Goal: Communication & Community: Answer question/provide support

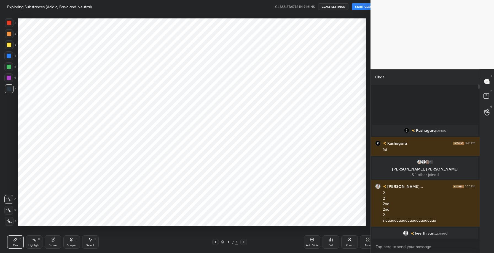
scroll to position [27327, 27197]
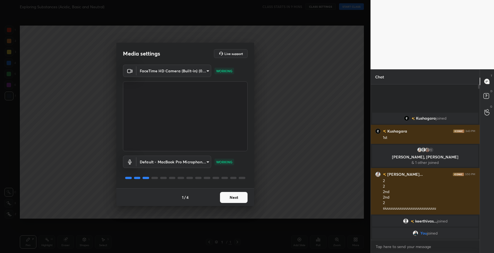
click at [236, 198] on button "Next" at bounding box center [234, 197] width 28 height 11
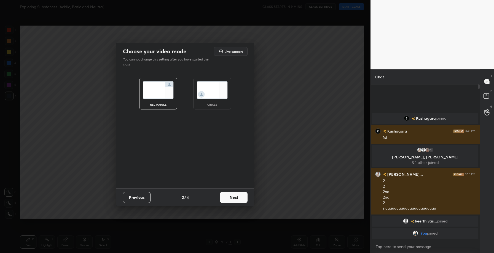
click at [236, 198] on button "Next" at bounding box center [234, 197] width 28 height 11
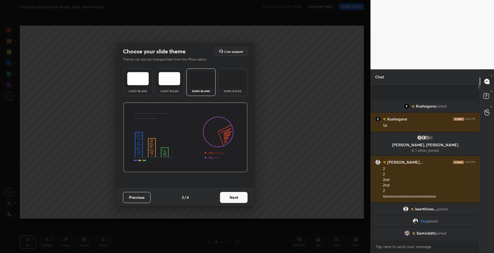
click at [236, 199] on button "Next" at bounding box center [234, 197] width 28 height 11
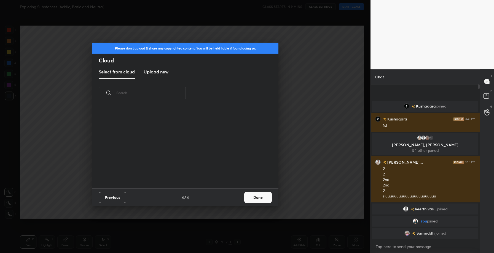
scroll to position [81, 177]
click at [154, 74] on h3 "Upload new" at bounding box center [156, 72] width 25 height 7
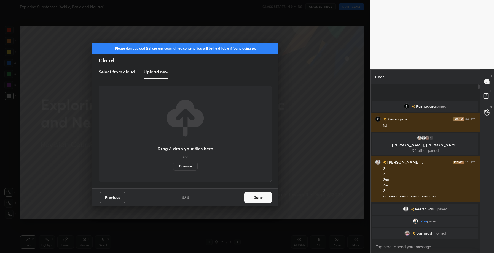
click at [180, 167] on label "Browse" at bounding box center [185, 166] width 25 height 9
click at [173, 167] on input "Browse" at bounding box center [173, 166] width 0 height 9
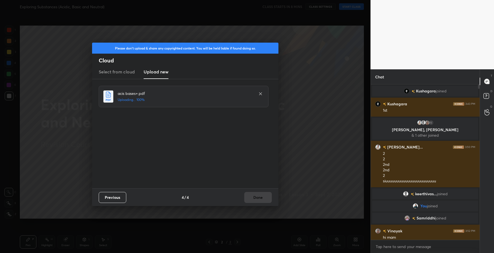
drag, startPoint x: 132, startPoint y: 49, endPoint x: 221, endPoint y: 131, distance: 121.2
click at [220, 111] on div "Please don't upload & share any copyrighted content. You will be held liable if…" at bounding box center [185, 125] width 186 height 164
click at [247, 196] on div "Previous 4 / 4 Done" at bounding box center [185, 198] width 186 height 18
click at [267, 201] on button "Done" at bounding box center [258, 197] width 28 height 11
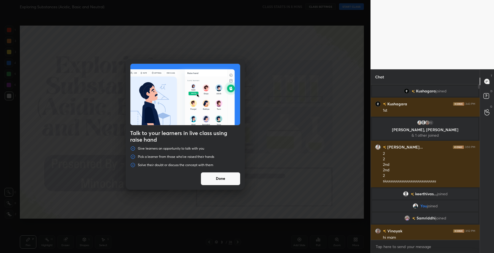
click at [227, 185] on button "Done" at bounding box center [221, 178] width 40 height 13
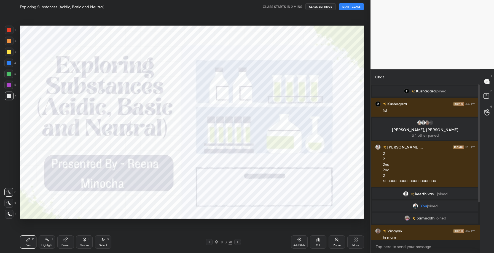
click at [7, 26] on div at bounding box center [9, 30] width 9 height 9
click at [11, 213] on icon at bounding box center [9, 215] width 5 height 4
click at [68, 242] on div "Eraser" at bounding box center [65, 242] width 17 height 13
click at [10, 217] on div "Erase all" at bounding box center [8, 214] width 9 height 9
click at [10, 190] on div at bounding box center [8, 192] width 9 height 9
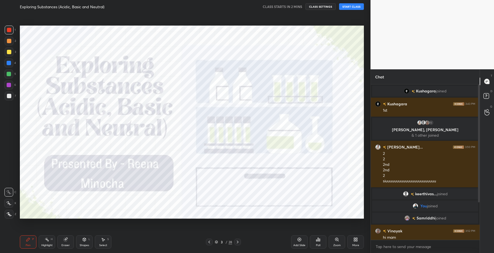
click at [10, 215] on icon at bounding box center [9, 215] width 5 height 4
click at [9, 203] on icon at bounding box center [8, 204] width 5 height 4
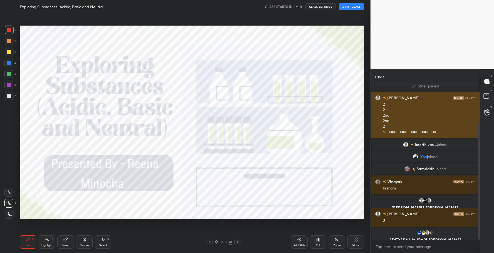
scroll to position [0, 0]
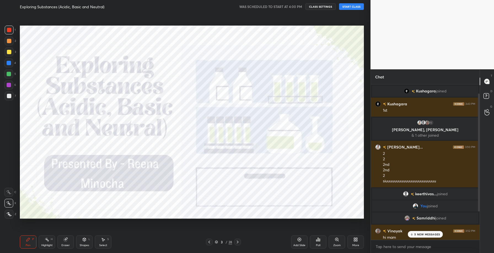
click at [348, 5] on button "START CLASS" at bounding box center [351, 6] width 25 height 7
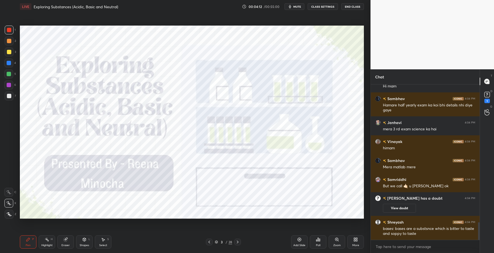
scroll to position [1232, 0]
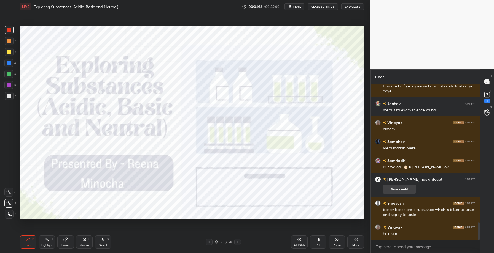
click at [399, 188] on button "View doubt" at bounding box center [399, 189] width 33 height 9
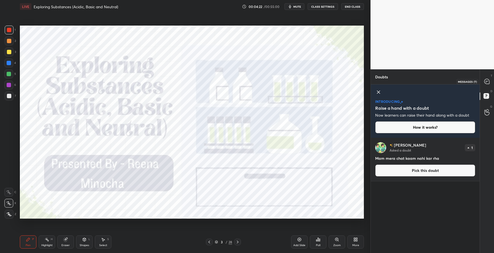
click at [487, 83] on icon at bounding box center [486, 81] width 5 height 5
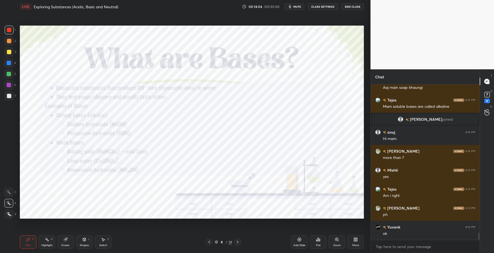
scroll to position [3192, 0]
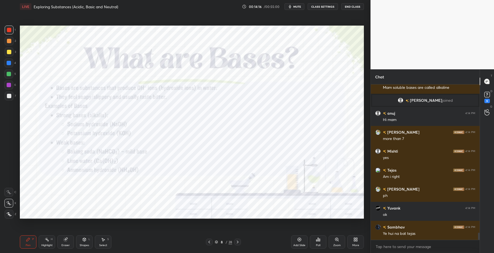
click at [297, 242] on icon at bounding box center [299, 240] width 4 height 4
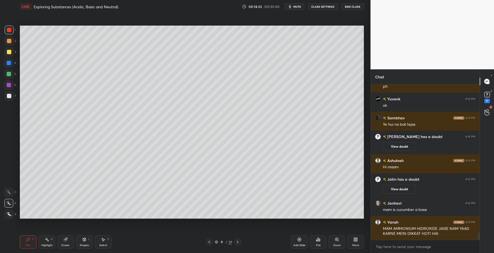
scroll to position [3254, 0]
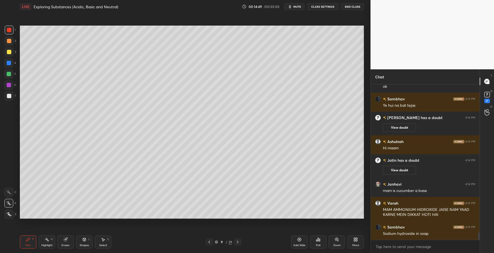
click at [63, 247] on div "Eraser" at bounding box center [65, 245] width 8 height 3
drag, startPoint x: 33, startPoint y: 243, endPoint x: 33, endPoint y: 219, distance: 23.7
click at [33, 242] on div "Pen P" at bounding box center [28, 242] width 17 height 13
click at [8, 52] on div at bounding box center [9, 52] width 4 height 4
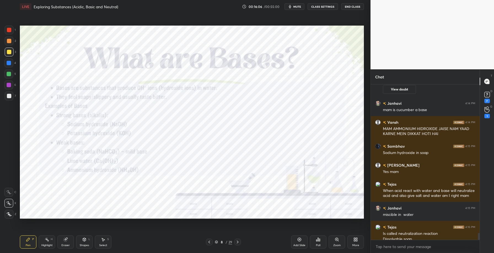
scroll to position [3330, 0]
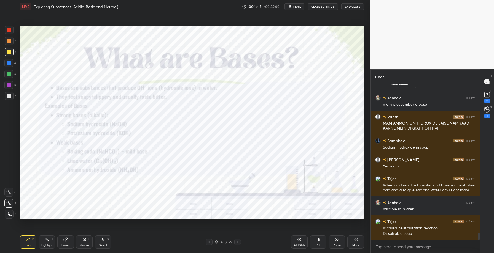
drag, startPoint x: 9, startPoint y: 31, endPoint x: 14, endPoint y: 40, distance: 10.5
click at [9, 32] on div at bounding box center [9, 30] width 4 height 4
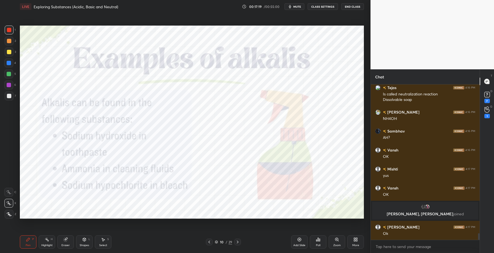
scroll to position [3448, 0]
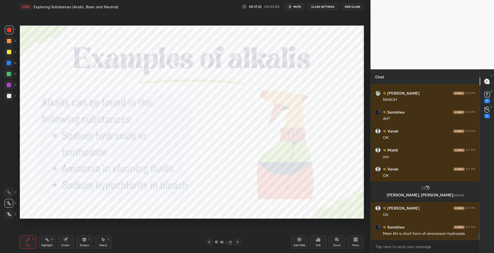
click at [69, 241] on div "Eraser" at bounding box center [65, 242] width 17 height 13
click at [34, 247] on div "Pen P" at bounding box center [28, 242] width 17 height 13
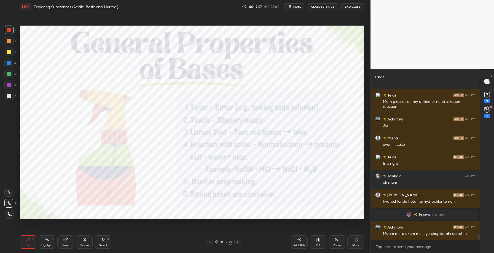
scroll to position [3963, 0]
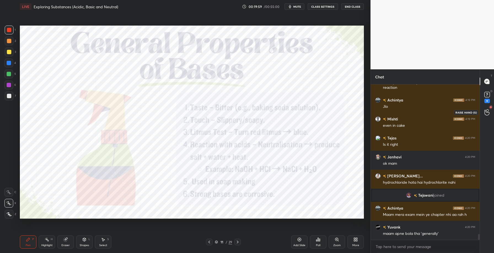
click at [485, 112] on icon at bounding box center [486, 112] width 5 height 6
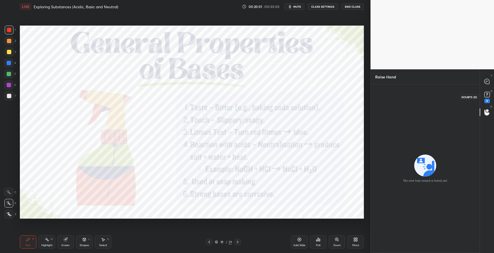
click at [485, 96] on rect at bounding box center [486, 94] width 5 height 5
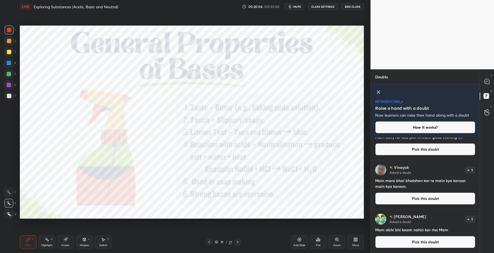
scroll to position [0, 0]
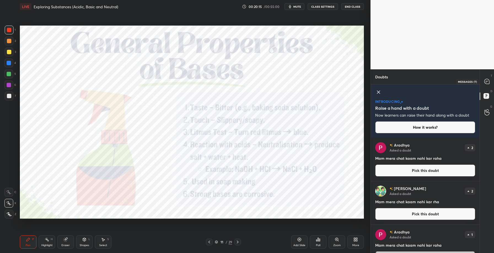
click at [488, 83] on icon at bounding box center [486, 81] width 5 height 5
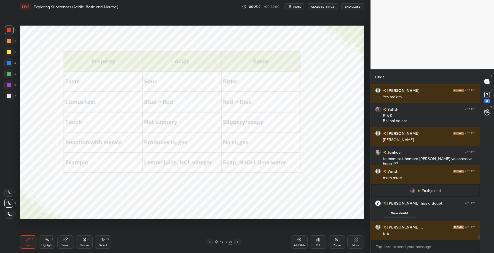
scroll to position [4780, 0]
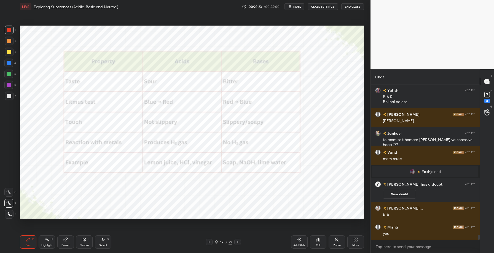
click at [302, 245] on div "Add Slide" at bounding box center [299, 245] width 12 height 3
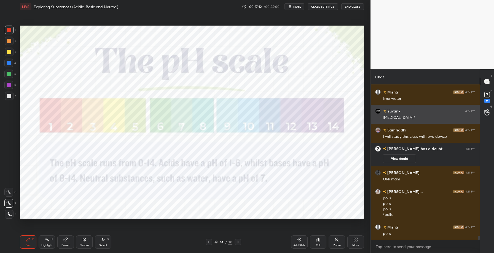
scroll to position [5583, 0]
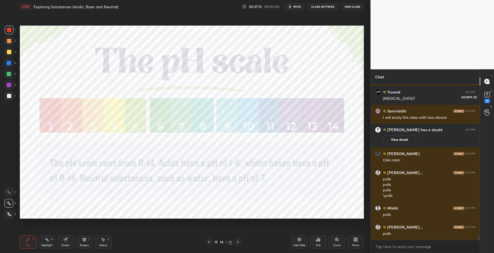
click at [489, 99] on div "11" at bounding box center [487, 97] width 8 height 13
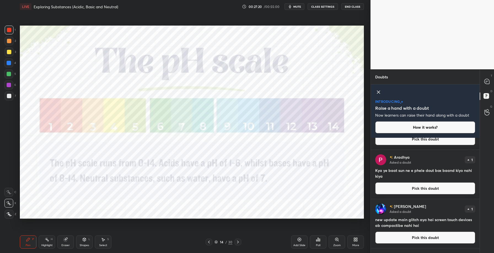
scroll to position [82, 0]
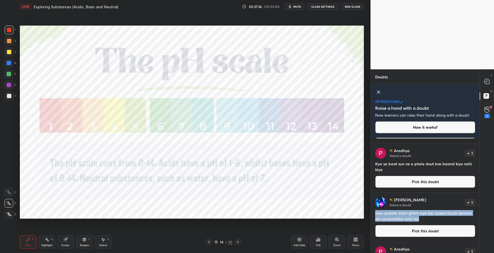
drag, startPoint x: 372, startPoint y: 211, endPoint x: 429, endPoint y: 217, distance: 56.7
click at [429, 217] on div "[PERSON_NAME] Asked a doubt 1 new update main glitch aya hai screen touch devic…" at bounding box center [424, 217] width 109 height 49
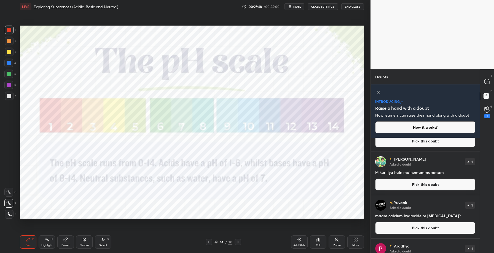
scroll to position [119, 0]
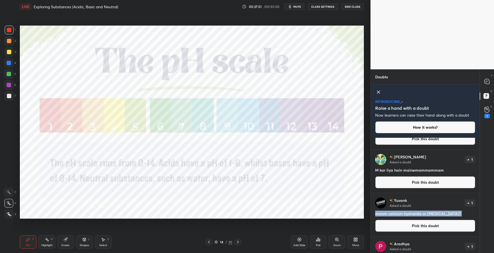
drag, startPoint x: 375, startPoint y: 215, endPoint x: 471, endPoint y: 219, distance: 96.2
click at [472, 219] on div "[PERSON_NAME] Asked a doubt 1 maam calcium hydroxide or [MEDICAL_DATA]? Pick th…" at bounding box center [424, 214] width 109 height 43
copy h4 "maam calcium hydroxide or [MEDICAL_DATA]?"
click at [410, 197] on div "[PERSON_NAME] Asked a doubt 1 M kar liya hain mainemammammam Pick this doubt" at bounding box center [424, 214] width 109 height 43
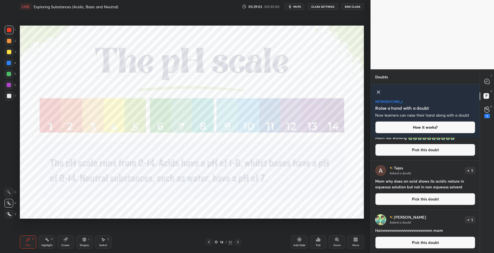
scroll to position [153, 0]
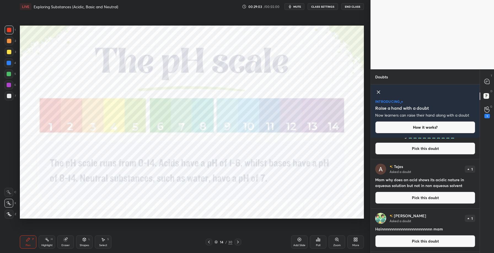
click at [407, 197] on button "Pick this doubt" at bounding box center [425, 198] width 100 height 12
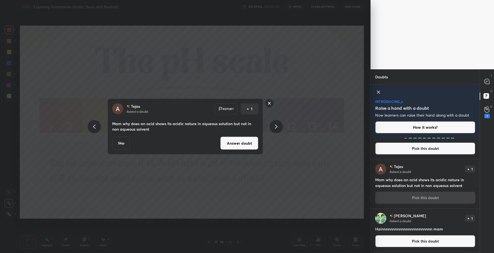
click at [267, 101] on rect at bounding box center [269, 103] width 9 height 9
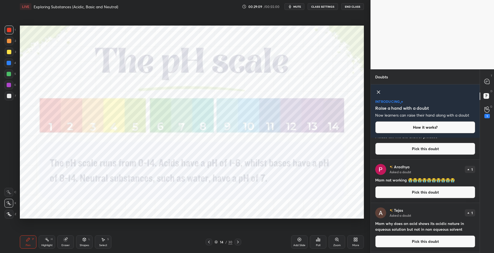
scroll to position [129, 0]
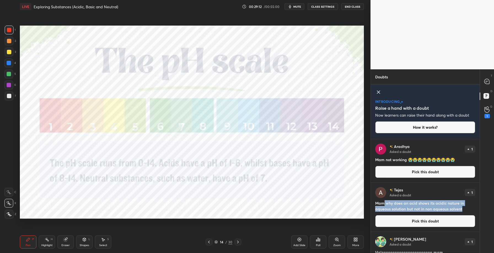
drag, startPoint x: 384, startPoint y: 205, endPoint x: 468, endPoint y: 213, distance: 83.8
click at [468, 213] on div "[PERSON_NAME] Asked a doubt 1 Mam why does an acid shows its acidic nature in a…" at bounding box center [424, 207] width 109 height 49
copy h4 "why does an acid shows its acidic nature in aqueous solution but not in non aqu…"
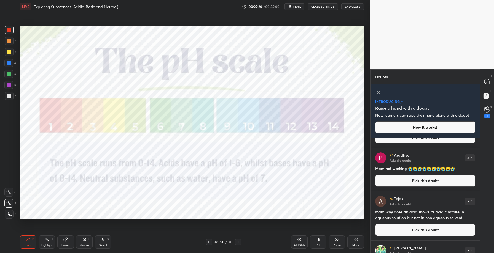
scroll to position [171, 0]
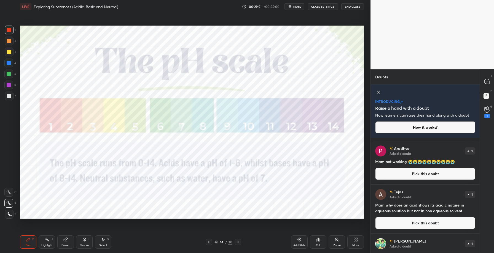
click at [411, 225] on button "Pick this doubt" at bounding box center [425, 223] width 100 height 12
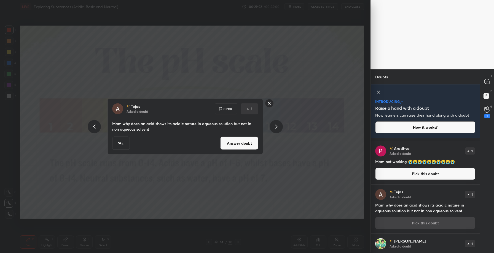
click at [237, 143] on button "Answer doubt" at bounding box center [239, 143] width 38 height 13
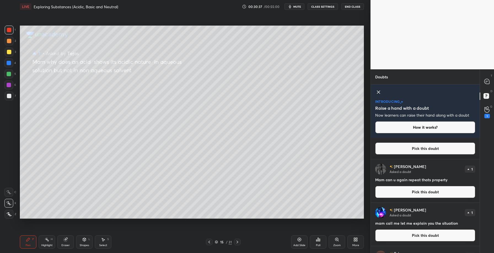
scroll to position [66, 0]
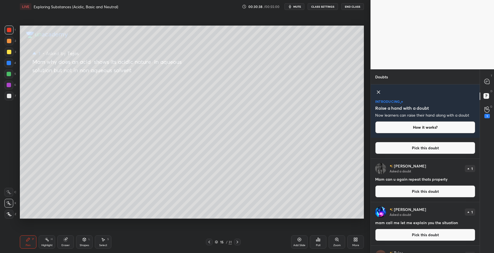
click at [407, 190] on button "Pick this doubt" at bounding box center [425, 192] width 100 height 12
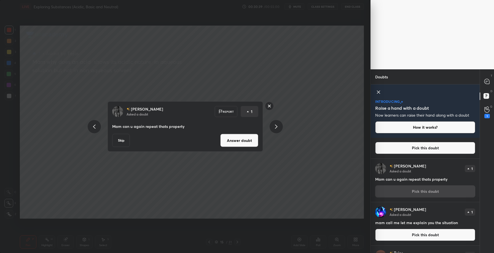
click at [234, 140] on button "Answer doubt" at bounding box center [239, 140] width 38 height 13
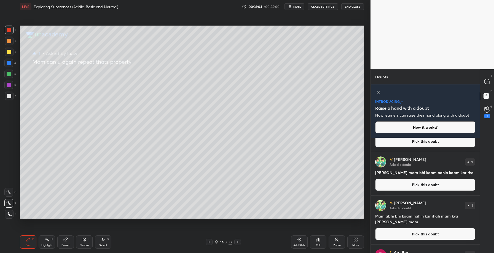
scroll to position [1318, 0]
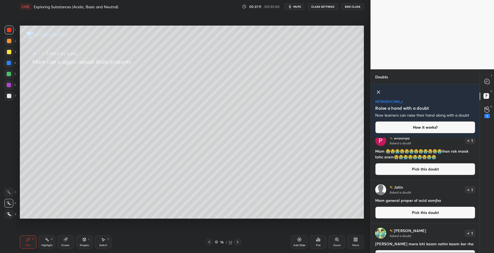
click at [427, 211] on button "Pick this doubt" at bounding box center [425, 213] width 100 height 12
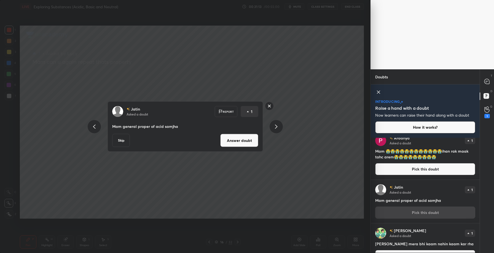
click at [239, 144] on button "Answer doubt" at bounding box center [239, 140] width 38 height 13
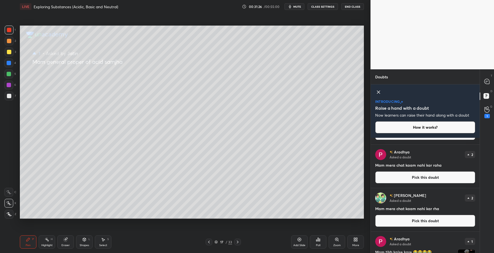
scroll to position [0, 0]
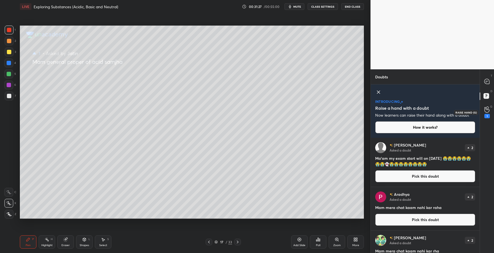
click at [486, 110] on icon at bounding box center [486, 110] width 5 height 6
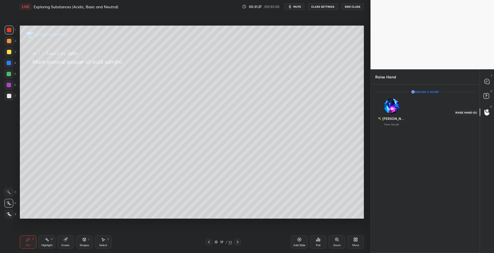
scroll to position [2, 2]
click at [487, 80] on icon at bounding box center [486, 81] width 5 height 5
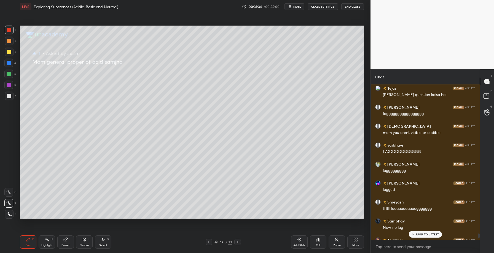
scroll to position [6697, 0]
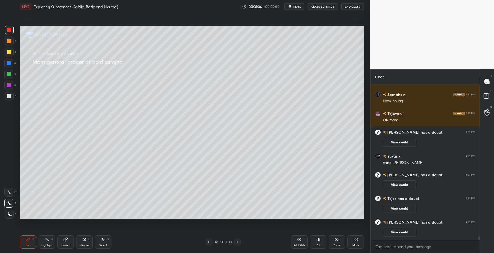
click at [209, 245] on div at bounding box center [208, 242] width 7 height 7
click at [238, 242] on icon at bounding box center [238, 242] width 2 height 3
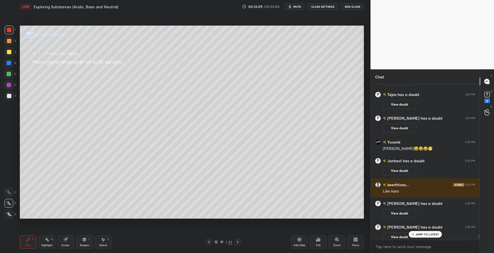
scroll to position [6034, 0]
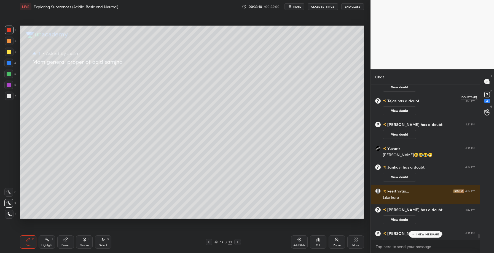
click at [484, 97] on rect at bounding box center [486, 94] width 5 height 5
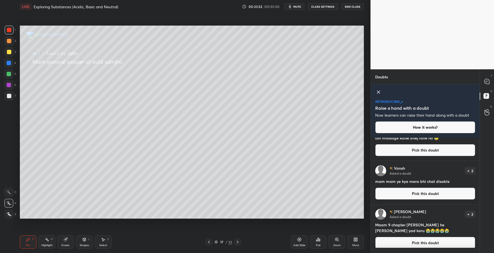
scroll to position [0, 0]
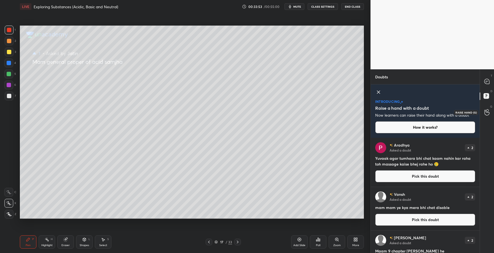
click at [487, 113] on icon at bounding box center [486, 112] width 5 height 6
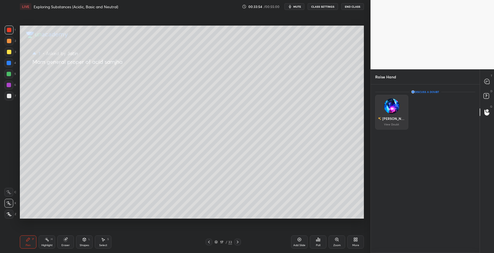
click at [386, 110] on img "grid" at bounding box center [391, 106] width 15 height 15
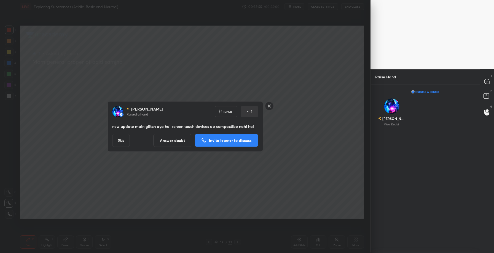
click at [217, 139] on p "Invite learner to discuss" at bounding box center [230, 141] width 42 height 4
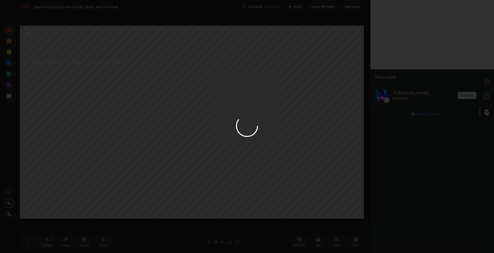
scroll to position [145, 107]
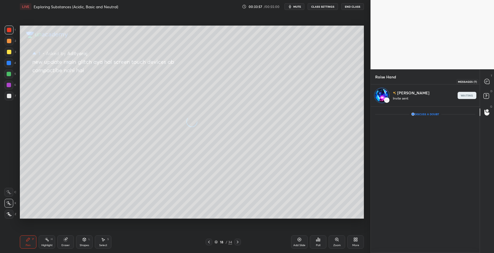
click at [487, 85] on div at bounding box center [486, 82] width 11 height 10
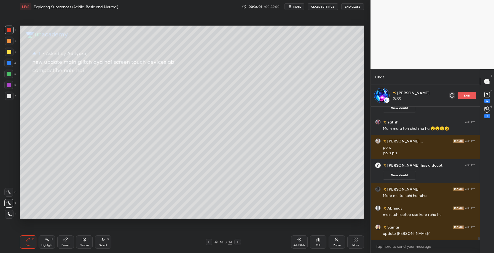
scroll to position [6492, 0]
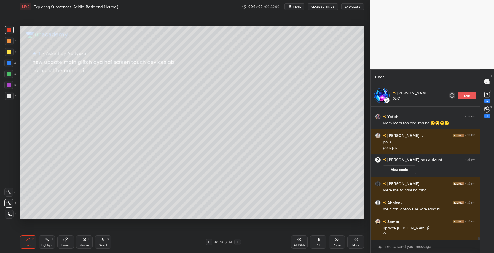
click at [470, 95] on div "end" at bounding box center [466, 95] width 19 height 7
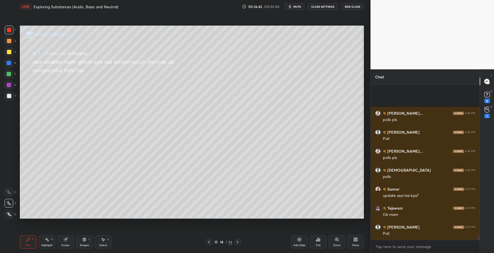
scroll to position [6699, 0]
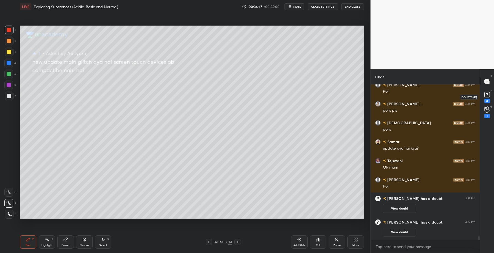
click at [488, 94] on rect at bounding box center [486, 94] width 5 height 5
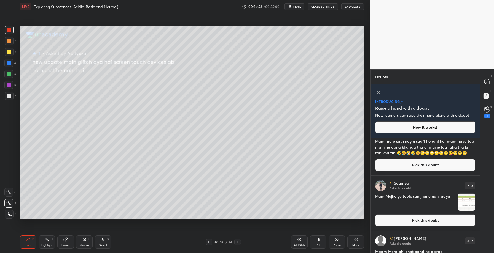
scroll to position [209, 0]
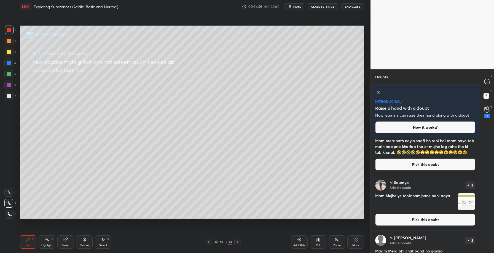
click at [409, 222] on button "Pick this doubt" at bounding box center [425, 220] width 100 height 12
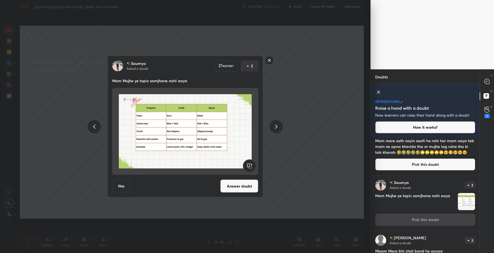
click at [237, 189] on button "Answer doubt" at bounding box center [239, 186] width 38 height 13
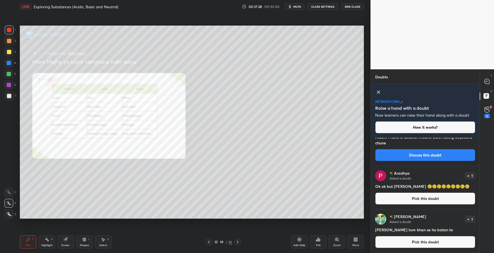
scroll to position [1960, 0]
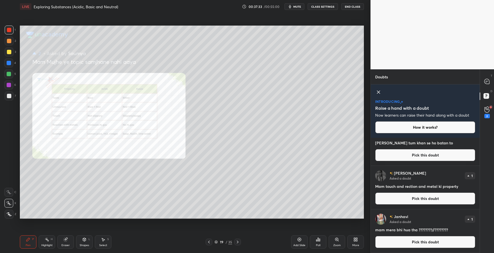
click at [413, 199] on button "Pick this doubt" at bounding box center [425, 199] width 100 height 12
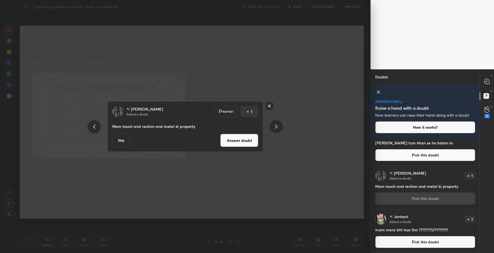
click at [241, 137] on button "Answer doubt" at bounding box center [239, 140] width 38 height 13
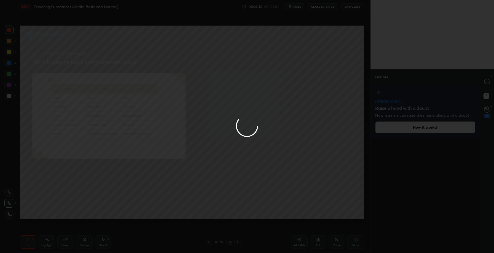
scroll to position [0, 0]
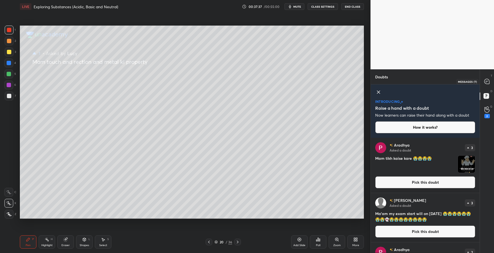
click at [487, 82] on icon at bounding box center [486, 81] width 5 height 5
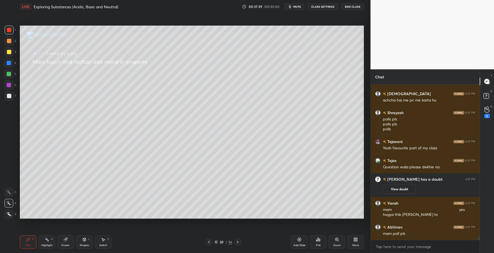
scroll to position [6976, 0]
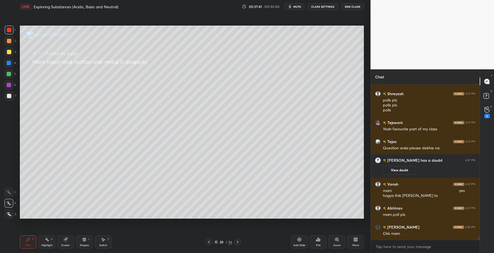
click at [207, 243] on icon at bounding box center [209, 242] width 4 height 4
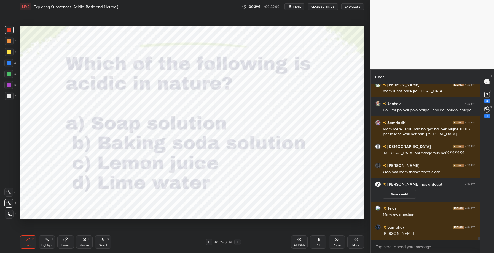
scroll to position [7011, 0]
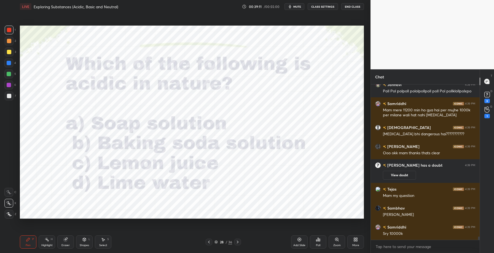
click at [320, 244] on div "Poll" at bounding box center [318, 245] width 4 height 3
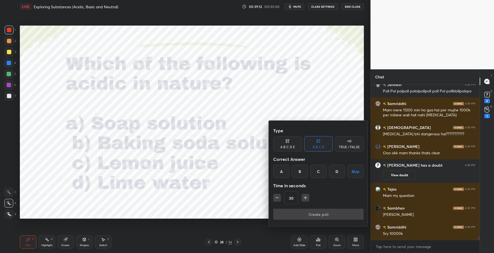
click at [320, 168] on div "C" at bounding box center [318, 171] width 16 height 13
click at [319, 215] on button "Create poll" at bounding box center [318, 214] width 90 height 11
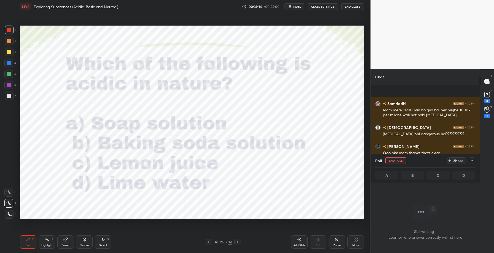
scroll to position [7058, 0]
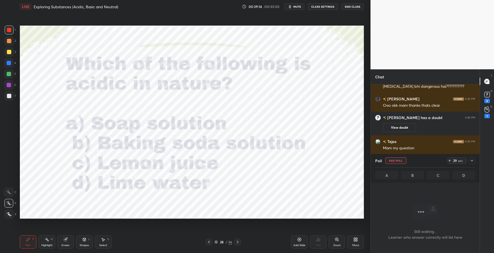
click at [473, 161] on icon at bounding box center [471, 161] width 4 height 4
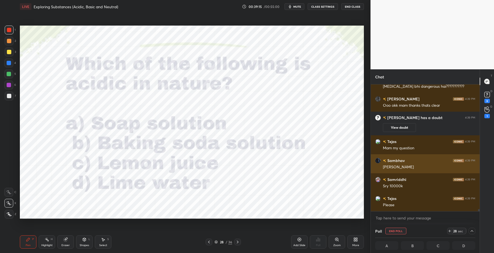
scroll to position [0, 2]
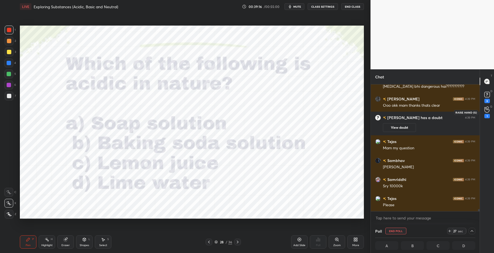
click at [488, 109] on icon at bounding box center [486, 110] width 5 height 6
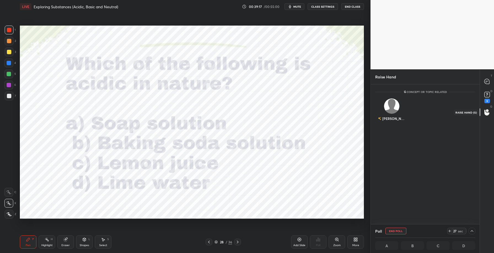
scroll to position [139, 107]
click at [489, 94] on rect at bounding box center [486, 94] width 5 height 5
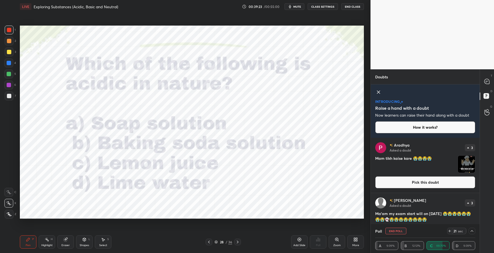
click at [464, 165] on img "grid" at bounding box center [466, 164] width 17 height 17
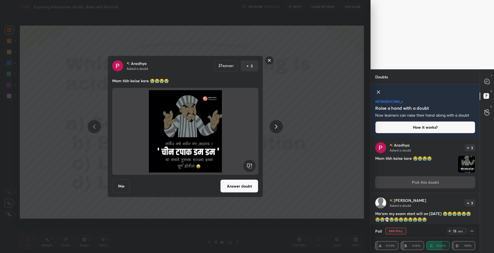
click at [318, 120] on div "[PERSON_NAME] Asked a doubt Report 3 Mam tikh kaise kare 😭😭😭😭 Skip Answer doubt" at bounding box center [185, 126] width 370 height 253
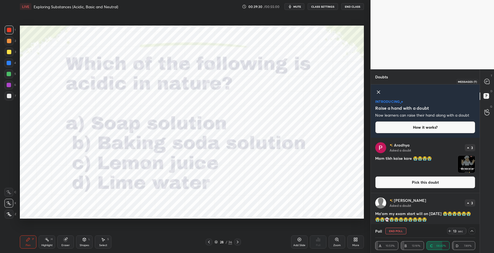
click at [488, 83] on icon at bounding box center [486, 81] width 5 height 5
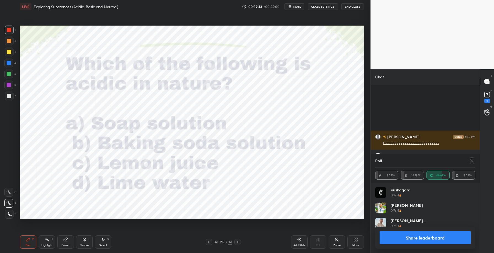
scroll to position [64, 98]
click at [422, 241] on button "Share leaderboard" at bounding box center [424, 237] width 91 height 13
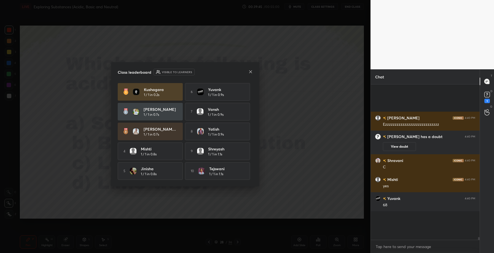
scroll to position [2, 2]
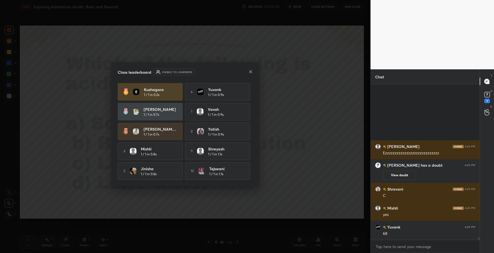
click at [251, 71] on icon at bounding box center [250, 72] width 4 height 4
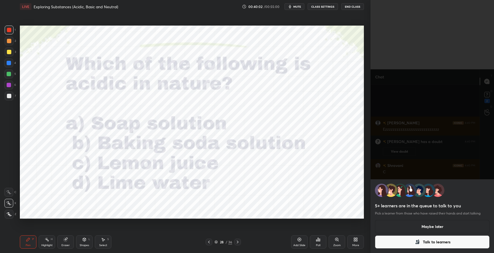
click at [443, 226] on button "Maybe later" at bounding box center [432, 226] width 115 height 13
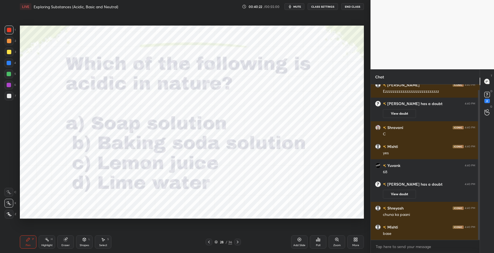
scroll to position [25, 0]
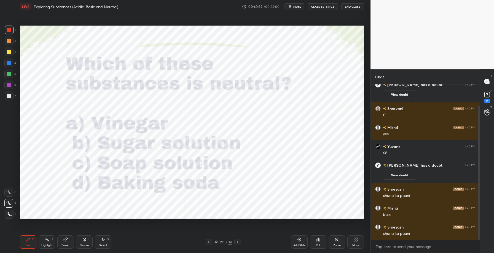
click at [315, 236] on div "Poll" at bounding box center [318, 242] width 17 height 13
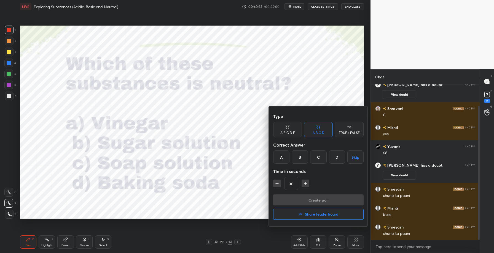
click at [301, 158] on div "B" at bounding box center [299, 157] width 16 height 13
click at [305, 198] on button "Create poll" at bounding box center [318, 200] width 90 height 11
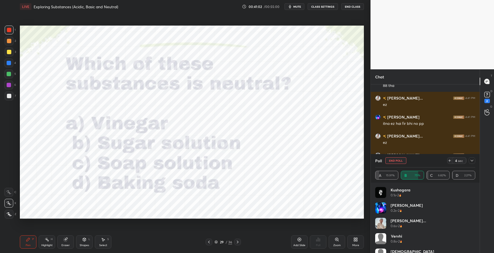
scroll to position [268, 0]
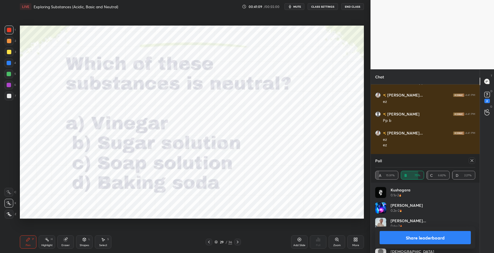
click at [426, 237] on button "Share leaderboard" at bounding box center [424, 237] width 91 height 13
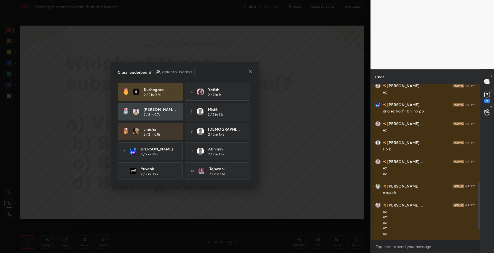
click at [249, 71] on icon at bounding box center [250, 72] width 4 height 4
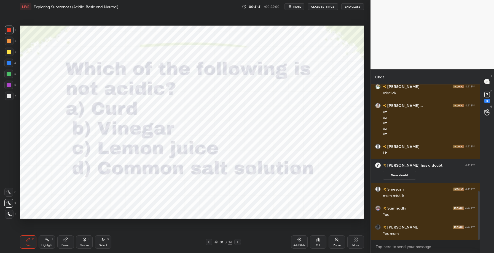
click at [319, 243] on div "Poll" at bounding box center [318, 242] width 17 height 13
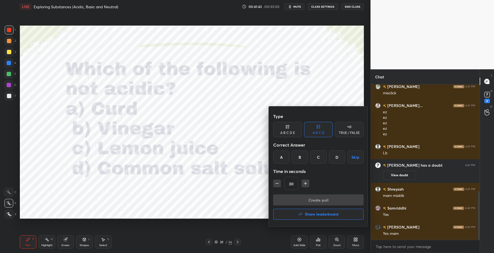
click at [332, 156] on div "D" at bounding box center [337, 157] width 16 height 13
click at [322, 198] on button "Create poll" at bounding box center [318, 200] width 90 height 11
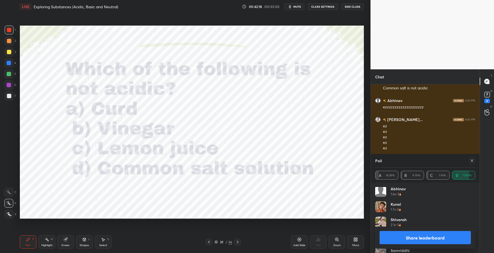
click at [418, 237] on button "Share leaderboard" at bounding box center [424, 237] width 91 height 13
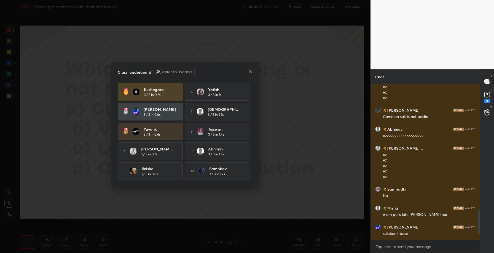
click at [251, 74] on div at bounding box center [250, 72] width 4 height 6
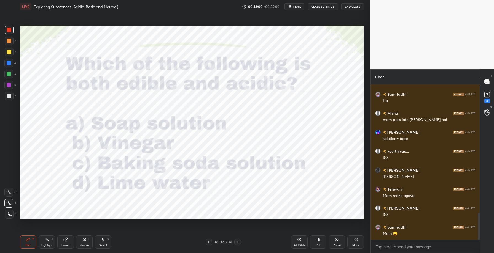
click at [319, 244] on div "Poll" at bounding box center [318, 245] width 4 height 3
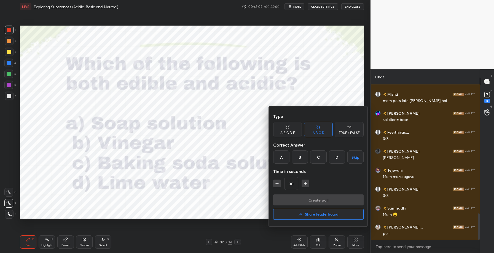
click at [297, 157] on div "B" at bounding box center [299, 157] width 16 height 13
click at [308, 202] on button "Create poll" at bounding box center [318, 200] width 90 height 11
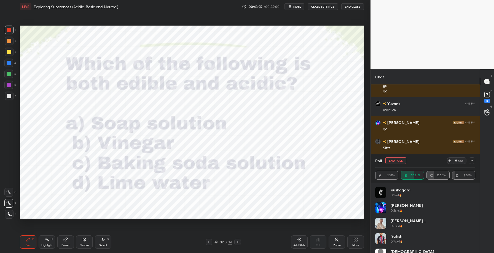
scroll to position [1099, 0]
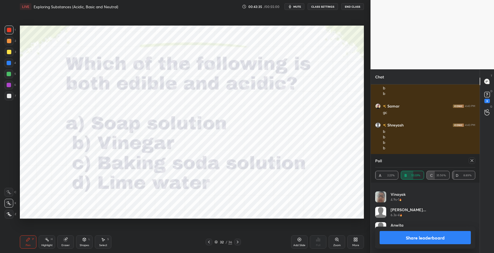
click at [413, 236] on button "Share leaderboard" at bounding box center [424, 237] width 91 height 13
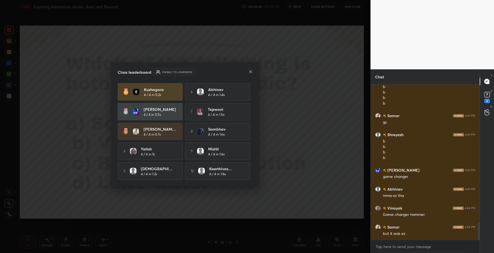
click at [251, 71] on icon at bounding box center [250, 72] width 4 height 4
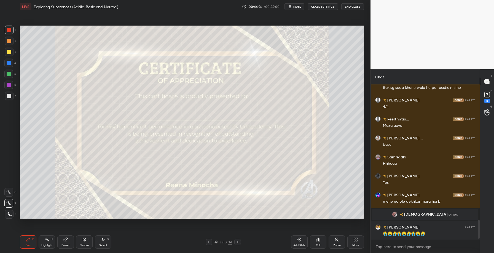
click at [318, 241] on icon at bounding box center [318, 240] width 4 height 4
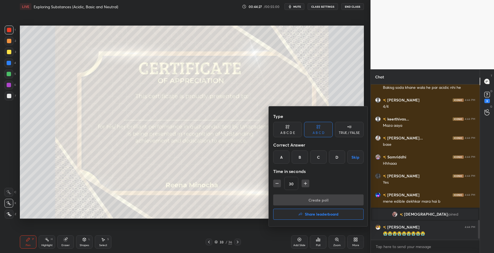
click at [312, 213] on h4 "Share leaderboard" at bounding box center [322, 215] width 34 height 4
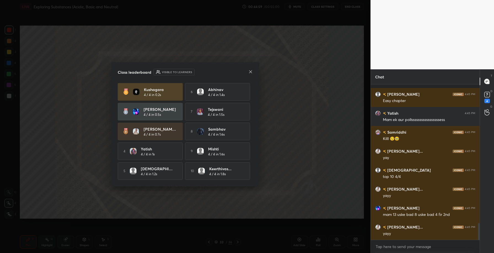
scroll to position [1292, 0]
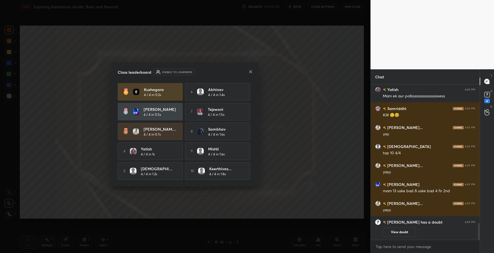
click at [249, 70] on icon at bounding box center [250, 72] width 4 height 4
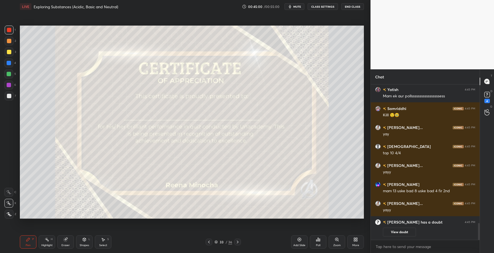
scroll to position [1173, 0]
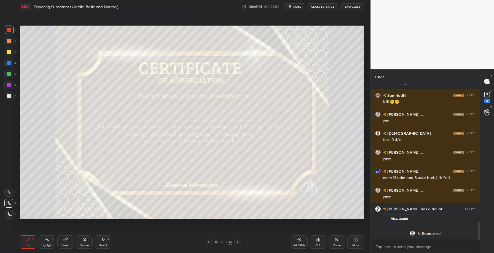
drag, startPoint x: 9, startPoint y: 51, endPoint x: 15, endPoint y: 53, distance: 6.9
click at [9, 51] on div at bounding box center [9, 52] width 4 height 4
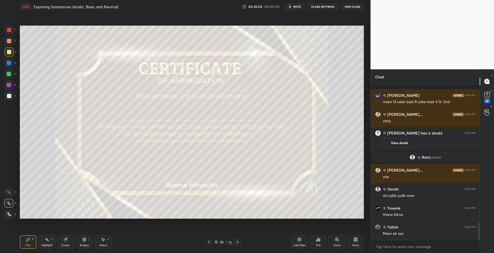
scroll to position [1273, 0]
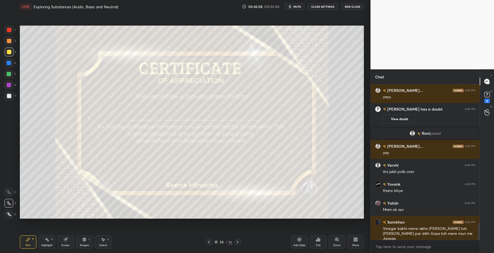
click at [324, 243] on div "Poll" at bounding box center [318, 242] width 17 height 13
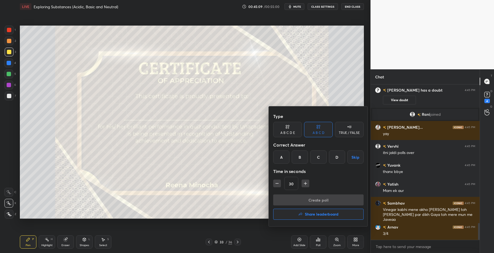
click at [316, 213] on h4 "Share leaderboard" at bounding box center [322, 215] width 34 height 4
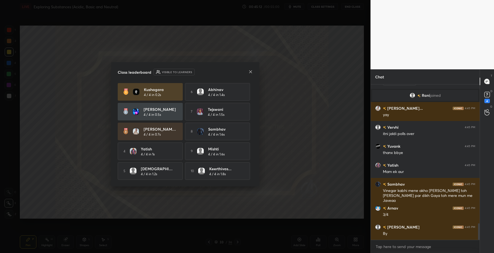
click at [250, 72] on icon at bounding box center [250, 72] width 4 height 4
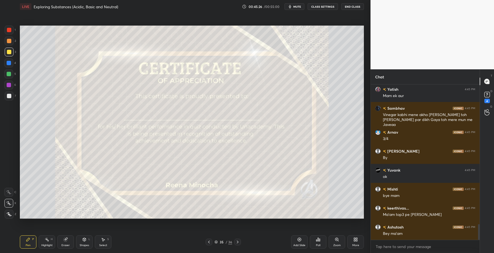
scroll to position [1406, 0]
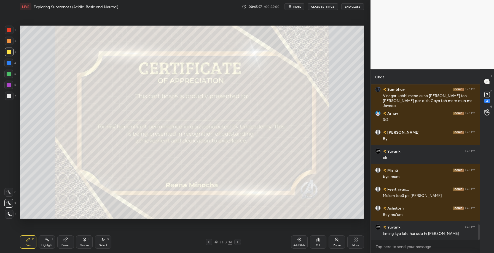
click at [316, 240] on icon at bounding box center [316, 240] width 1 height 1
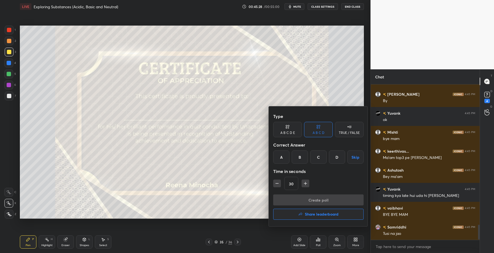
scroll to position [1463, 0]
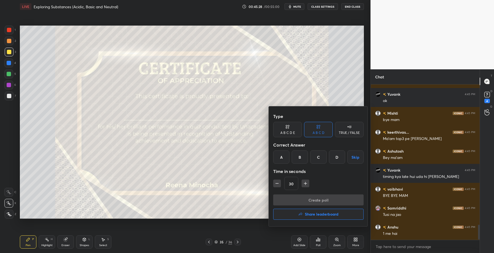
click at [313, 217] on h4 "Share leaderboard" at bounding box center [322, 215] width 34 height 4
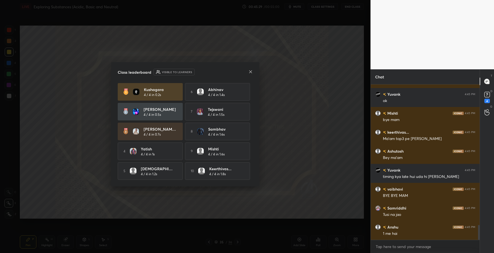
scroll to position [1482, 0]
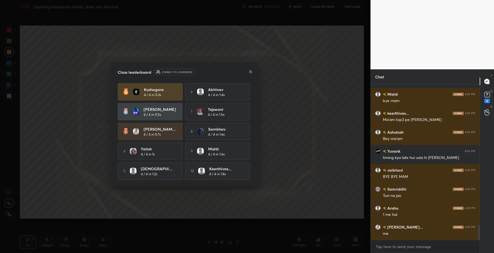
click at [251, 71] on icon at bounding box center [250, 71] width 3 height 3
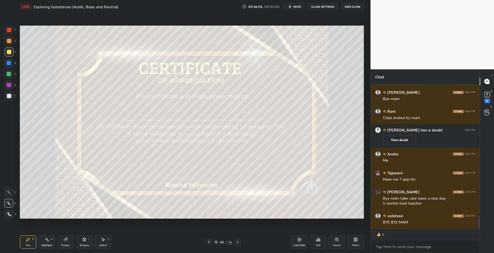
scroll to position [1571, 0]
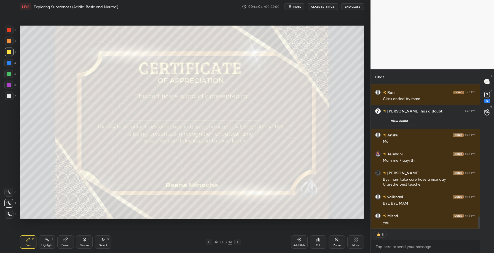
click at [319, 242] on div "Poll" at bounding box center [318, 242] width 17 height 13
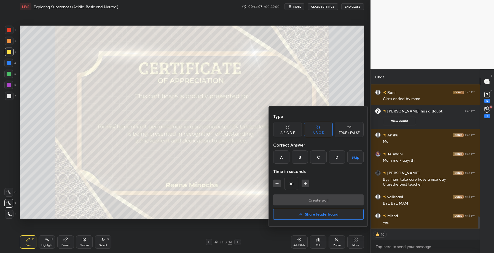
click at [323, 218] on button "Share leaderboard" at bounding box center [318, 214] width 90 height 11
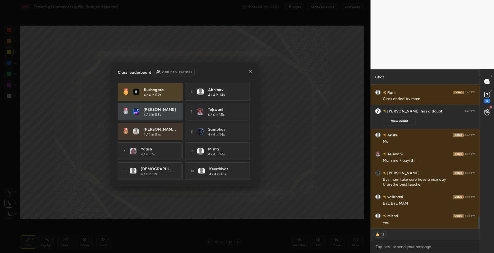
scroll to position [1554, 0]
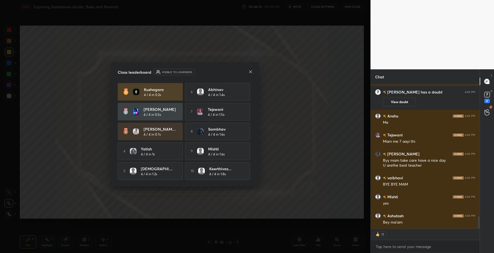
click at [250, 70] on icon at bounding box center [250, 71] width 3 height 3
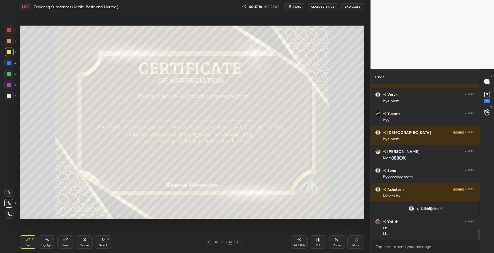
scroll to position [2023, 0]
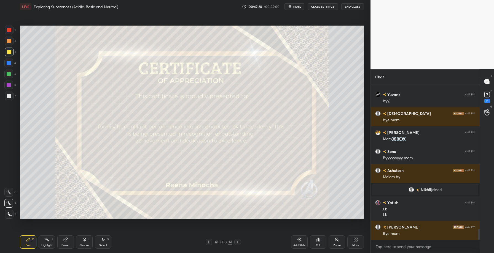
click at [356, 7] on button "End Class" at bounding box center [352, 6] width 23 height 7
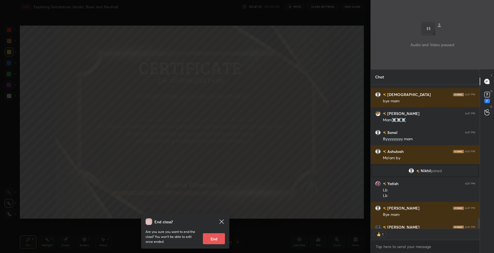
scroll to position [143, 107]
click at [215, 238] on button "End" at bounding box center [214, 239] width 22 height 11
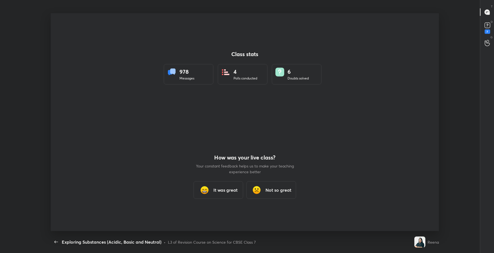
click at [232, 183] on div "It was great" at bounding box center [218, 191] width 50 height 18
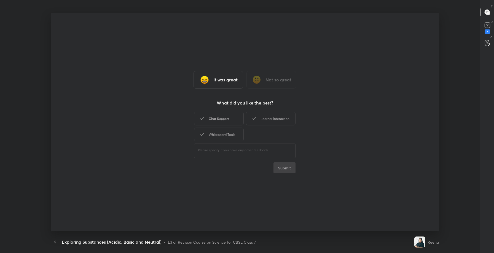
click at [234, 118] on div "Chat Support" at bounding box center [219, 119] width 50 height 14
click at [282, 166] on button "Submit" at bounding box center [284, 168] width 22 height 11
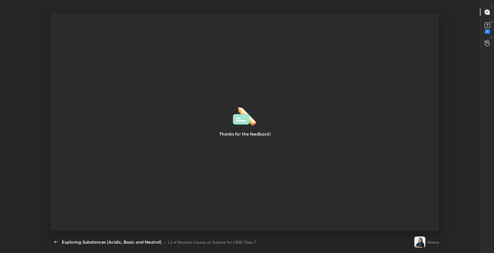
type textarea "x"
